Goal: Navigation & Orientation: Find specific page/section

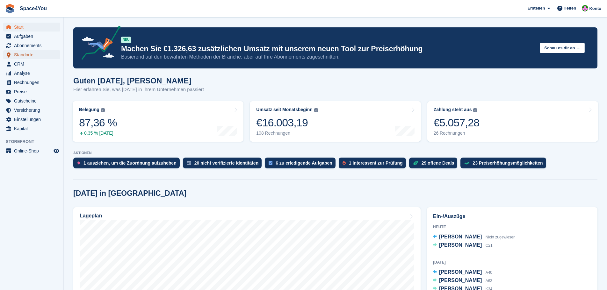
click at [36, 59] on span "Standorte" at bounding box center [33, 54] width 38 height 9
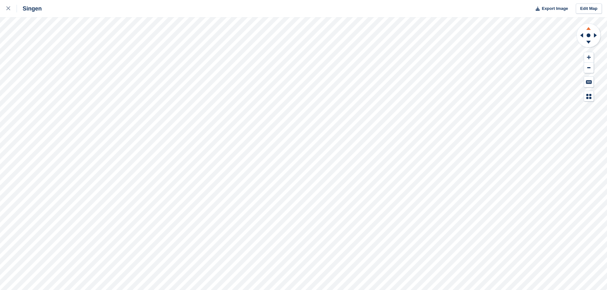
click at [589, 30] on icon at bounding box center [588, 28] width 17 height 8
click at [588, 44] on icon at bounding box center [588, 42] width 4 height 3
click at [580, 35] on icon at bounding box center [581, 35] width 3 height 4
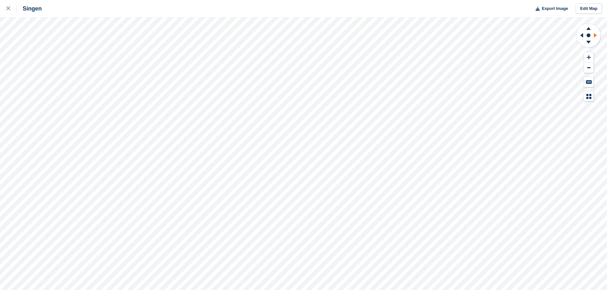
click at [593, 37] on icon at bounding box center [596, 35] width 8 height 17
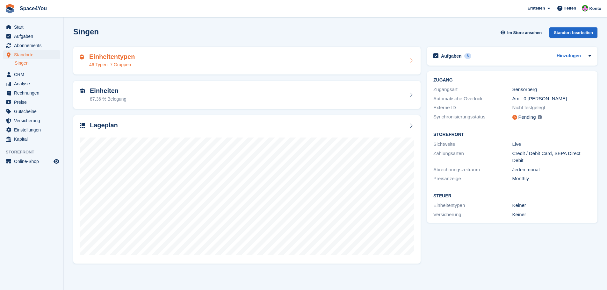
click at [136, 65] on div "Einheitentypen 46 Typen, 7 Gruppen" at bounding box center [247, 60] width 334 height 15
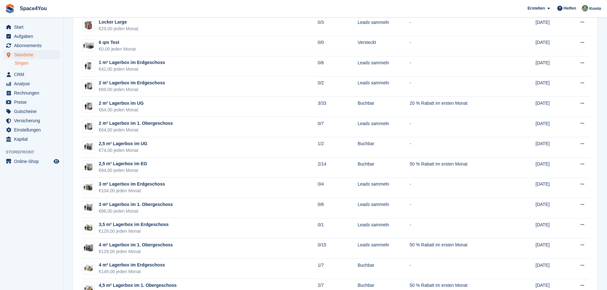
scroll to position [96, 0]
